Goal: Task Accomplishment & Management: Manage account settings

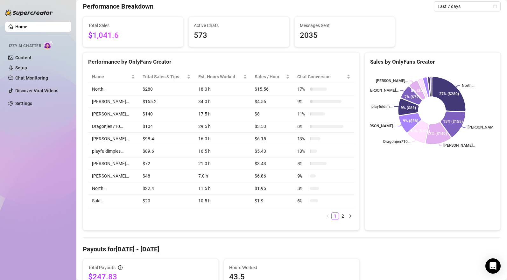
scroll to position [172, 0]
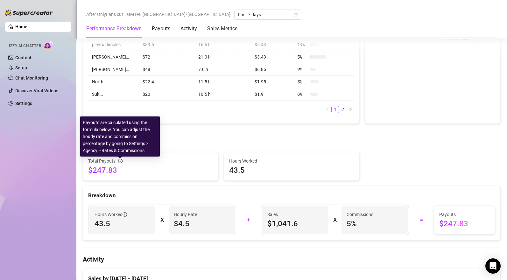
click at [121, 163] on icon "info-circle" at bounding box center [120, 161] width 4 height 4
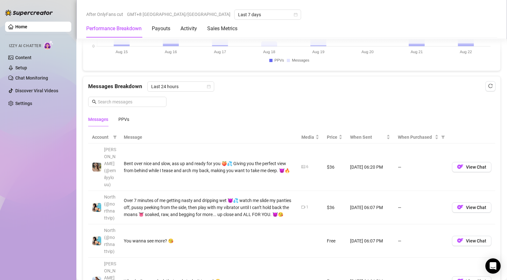
scroll to position [591, 0]
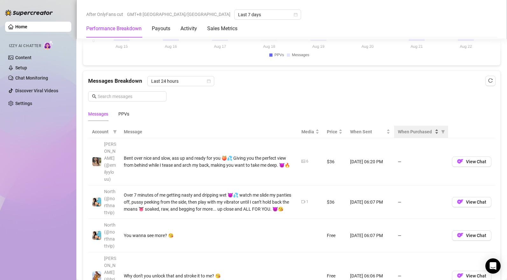
click at [421, 134] on span "When Purchased" at bounding box center [416, 131] width 36 height 7
click at [418, 134] on span "When Purchased" at bounding box center [416, 131] width 36 height 7
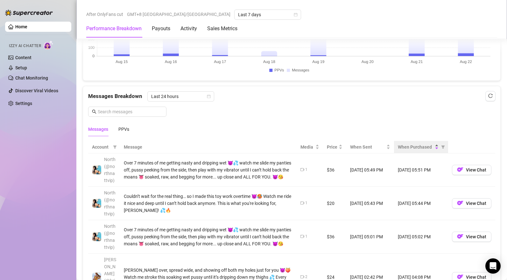
scroll to position [577, 0]
click at [403, 145] on span "When Purchased" at bounding box center [416, 146] width 36 height 7
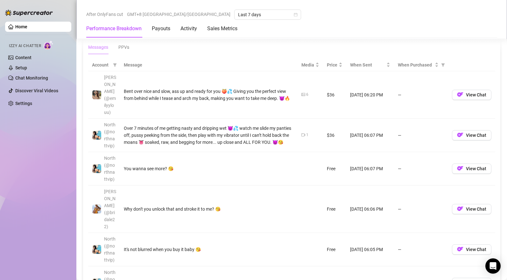
scroll to position [664, 0]
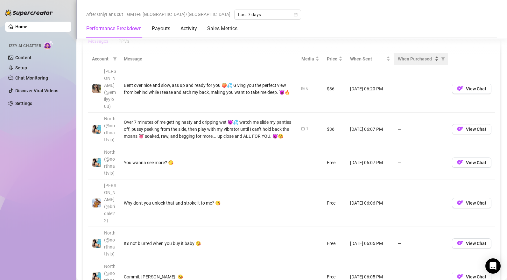
click at [410, 59] on span "When Purchased" at bounding box center [416, 58] width 36 height 7
click at [410, 60] on span "When Purchased" at bounding box center [416, 58] width 36 height 7
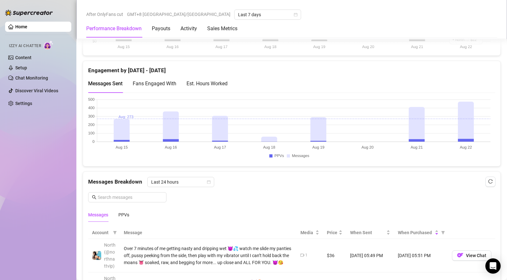
scroll to position [490, 0]
click at [330, 233] on span "Price" at bounding box center [332, 232] width 11 height 7
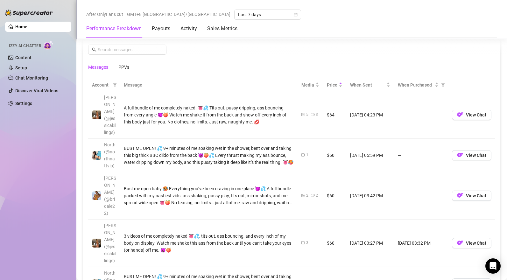
scroll to position [639, 0]
click at [410, 88] on span "When Purchased" at bounding box center [416, 84] width 36 height 7
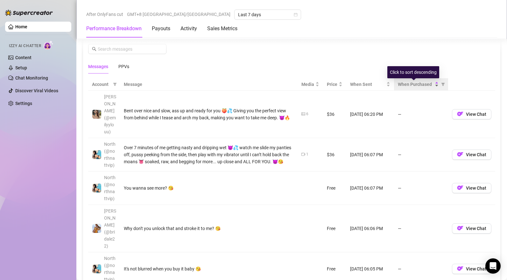
click at [410, 88] on span "When Purchased" at bounding box center [416, 84] width 36 height 7
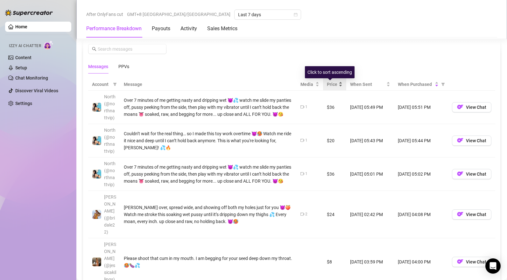
click at [331, 87] on span "Price" at bounding box center [332, 84] width 11 height 7
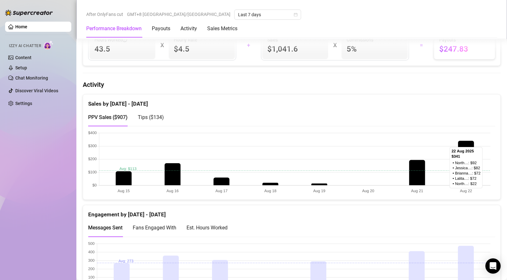
scroll to position [344, 0]
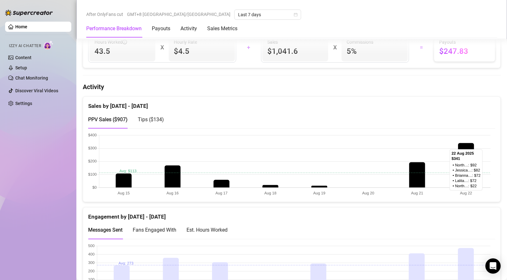
click at [153, 123] on span "Tips ( $134 )" at bounding box center [151, 119] width 26 height 6
click at [118, 123] on span "PPV Sales ( $907 )" at bounding box center [107, 119] width 39 height 6
click at [150, 120] on span "Tips ( $134 )" at bounding box center [151, 119] width 26 height 6
click at [119, 120] on span "PPV Sales ( $907 )" at bounding box center [107, 119] width 39 height 6
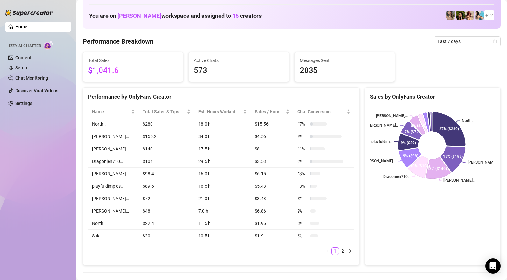
scroll to position [0, 0]
